Goal: Find specific page/section: Find specific page/section

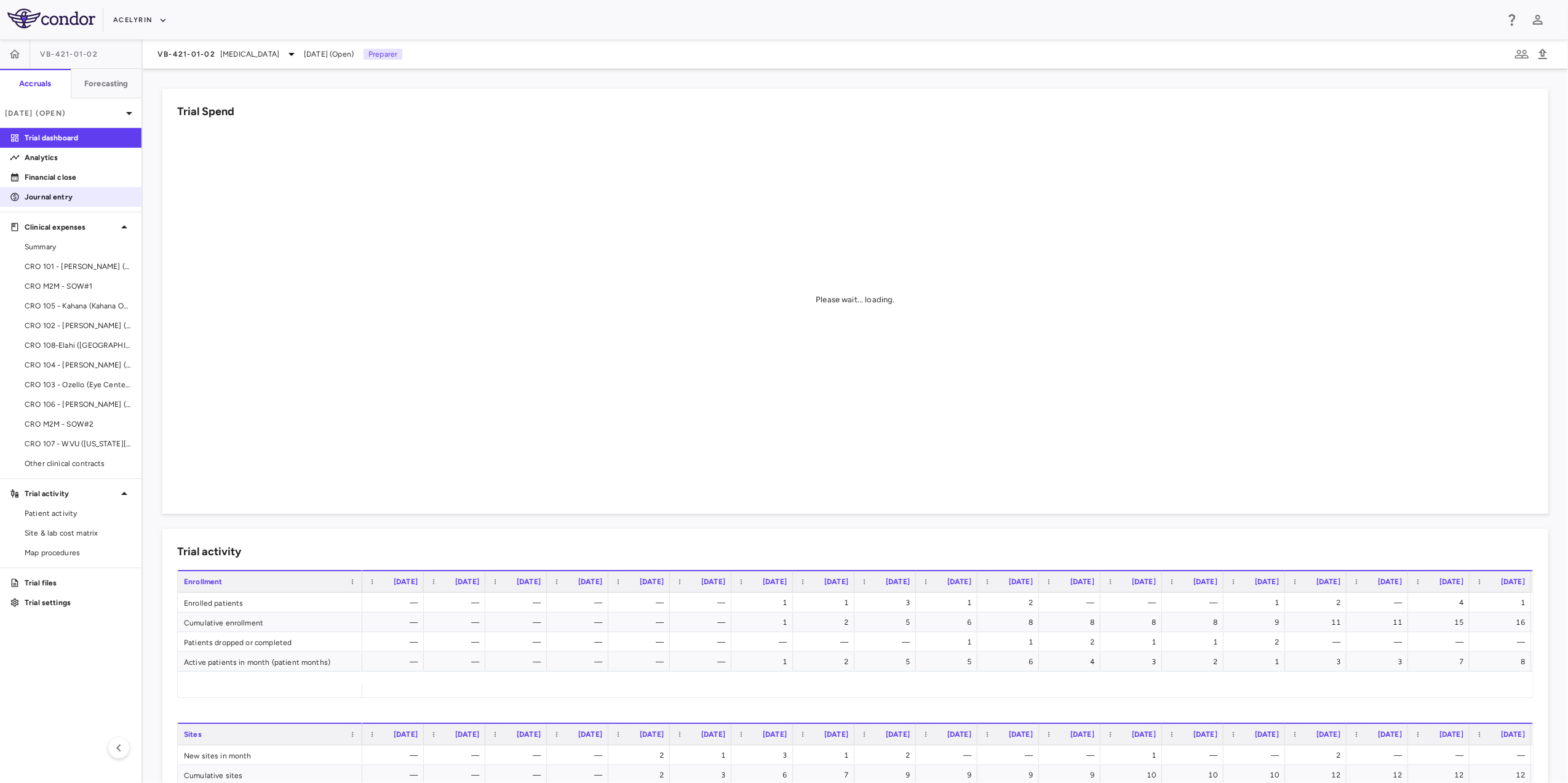
click at [69, 198] on p "Journal entry" at bounding box center [78, 196] width 107 height 11
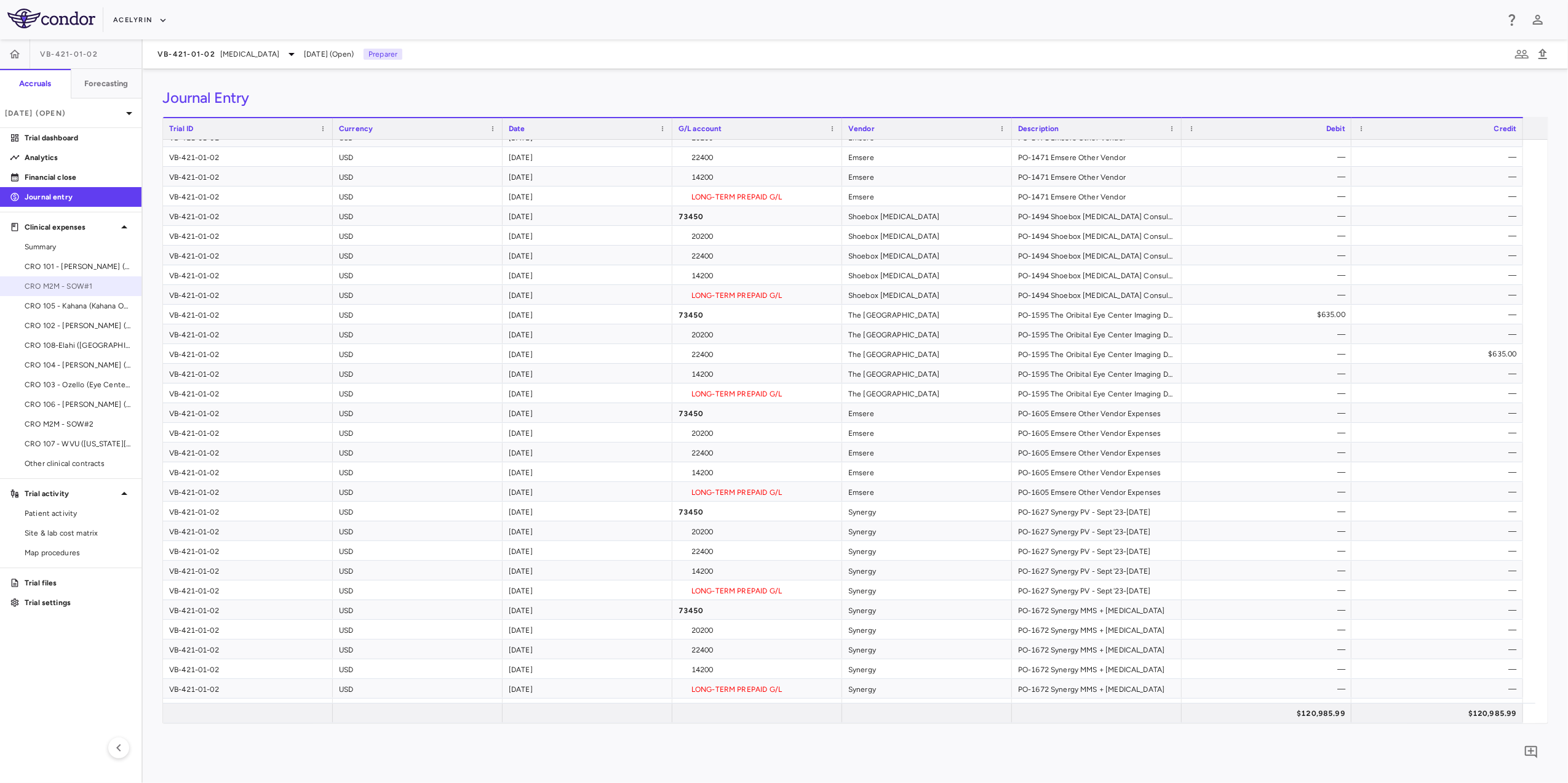
click at [104, 279] on link "CRO M2M - SOW#1" at bounding box center [71, 286] width 142 height 19
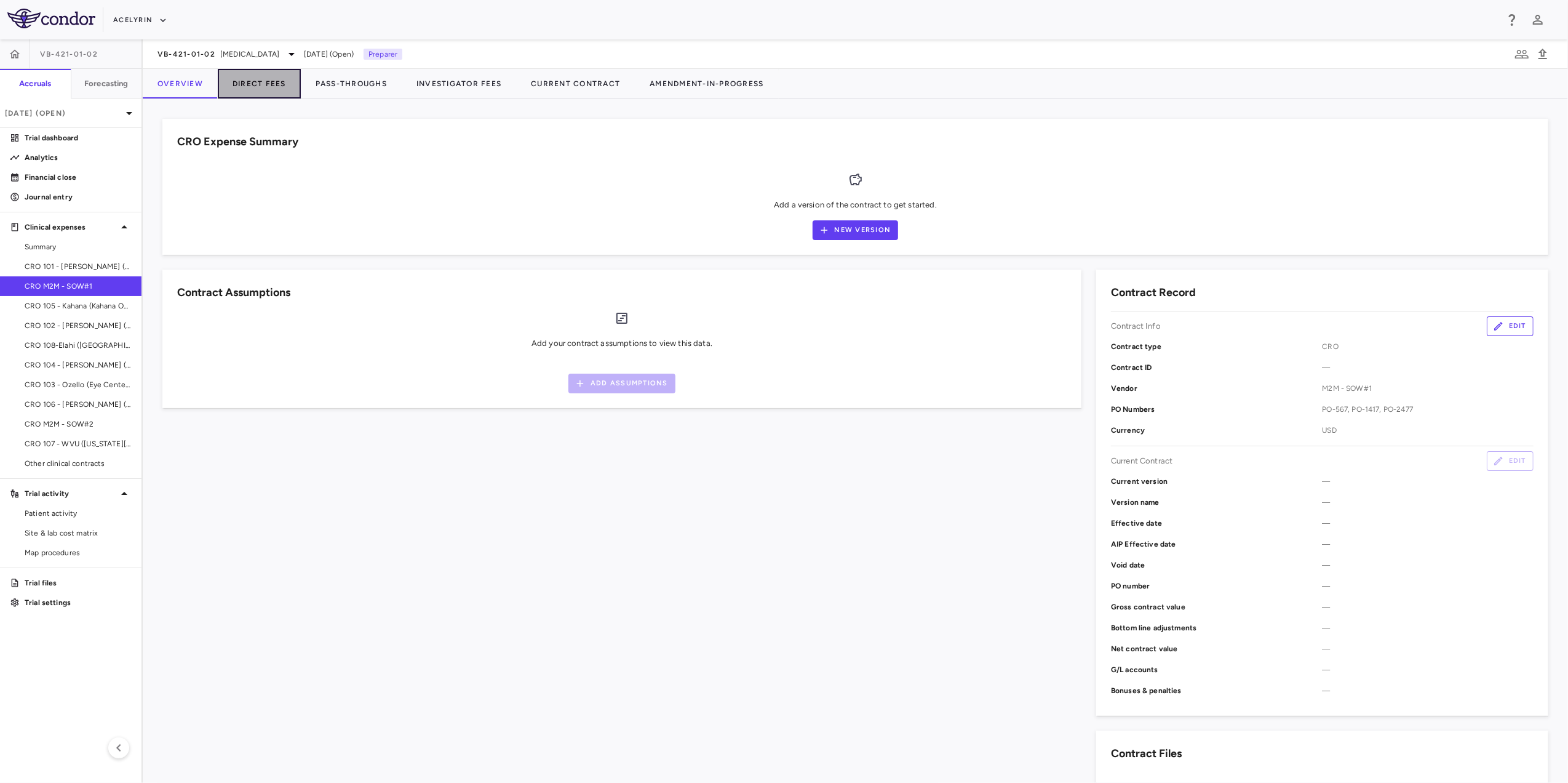
click at [254, 84] on button "Direct Fees" at bounding box center [259, 84] width 83 height 30
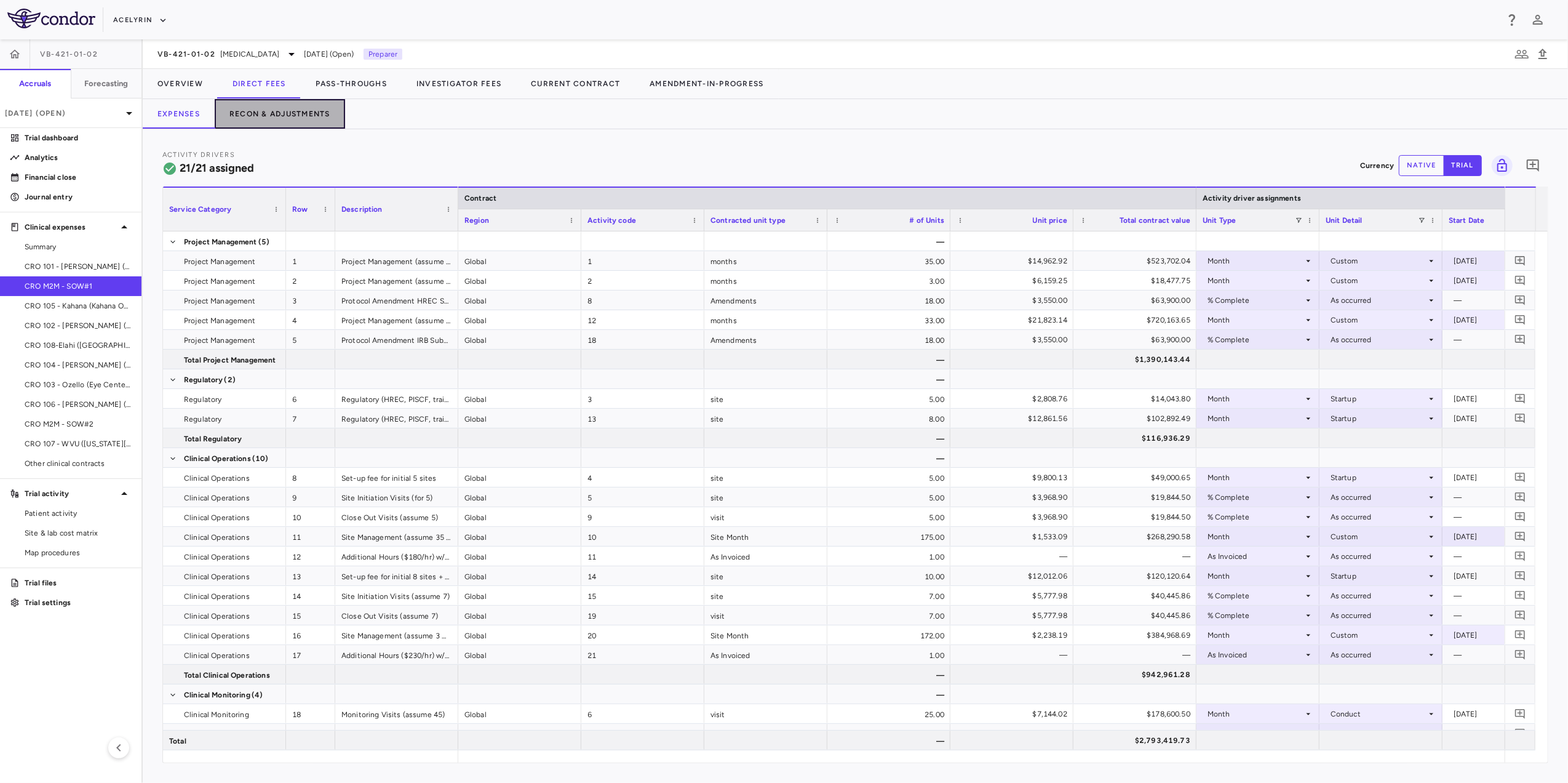
click at [319, 117] on button "Recon & Adjustments" at bounding box center [280, 114] width 131 height 30
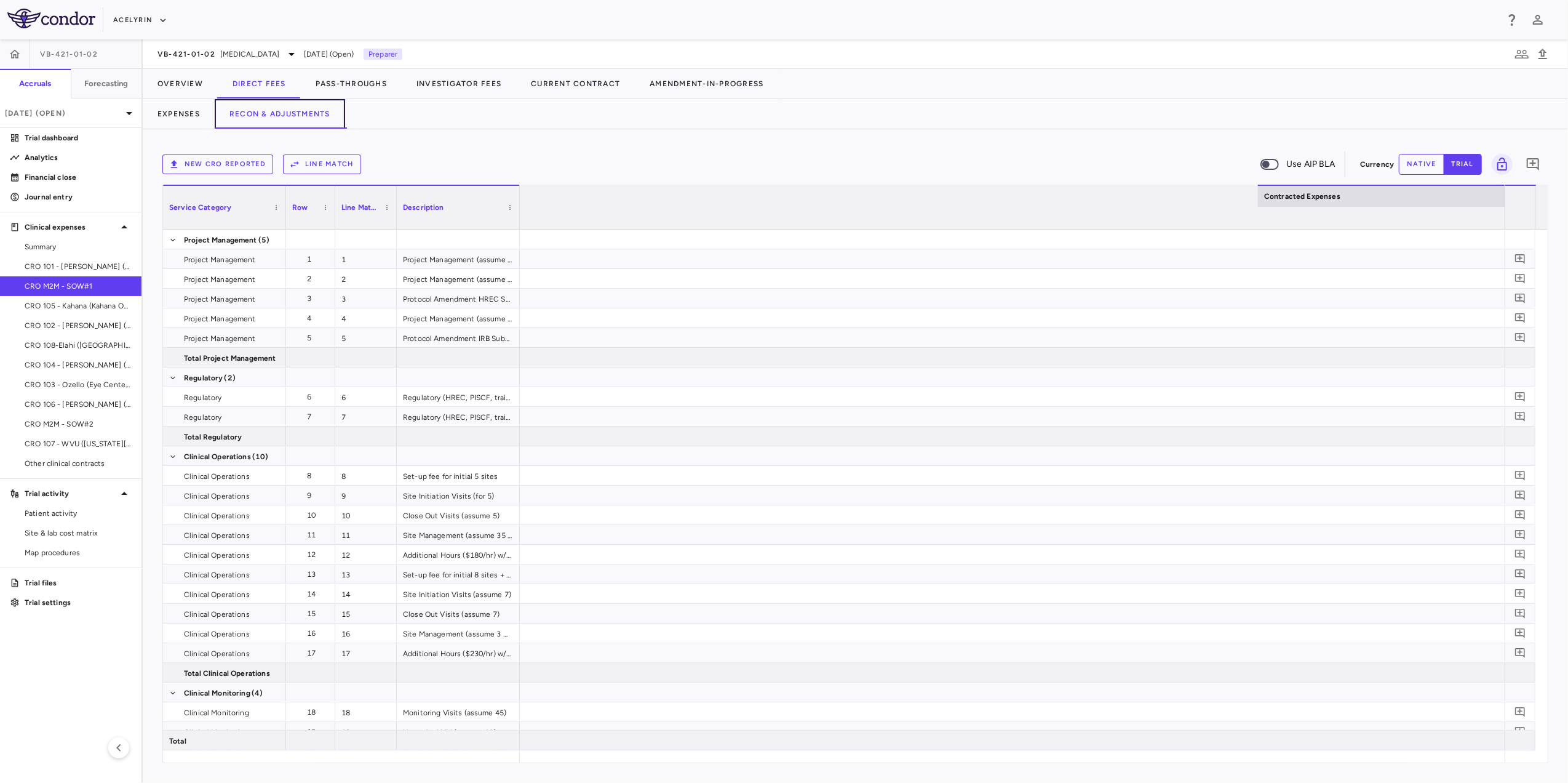
scroll to position [0, 1814]
